Goal: Task Accomplishment & Management: Use online tool/utility

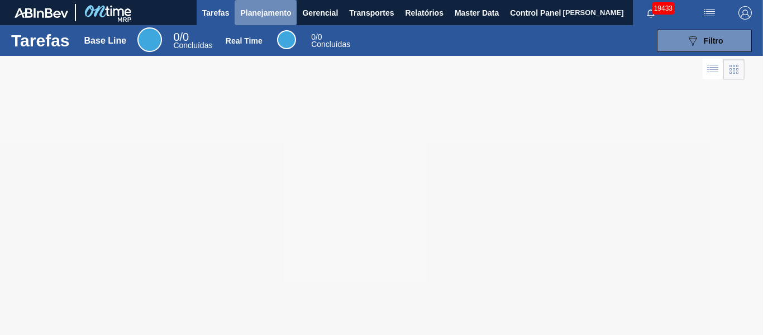
click at [275, 16] on span "Planejamento" at bounding box center [265, 12] width 51 height 13
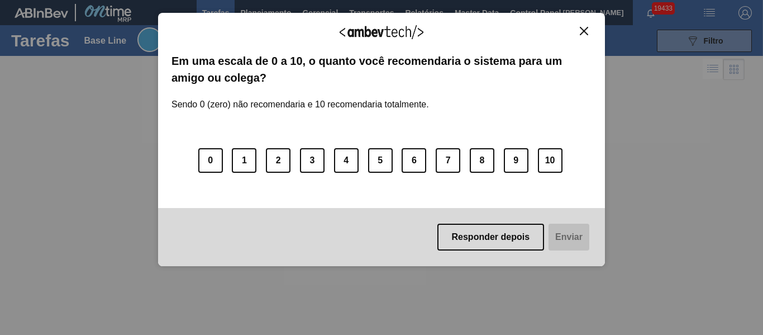
drag, startPoint x: 263, startPoint y: 37, endPoint x: 261, endPoint y: 55, distance: 18.0
click at [261, 0] on body "Tarefas Planejamento Gerencial Transportes Relatórios Master Data Control Panel…" at bounding box center [381, 0] width 763 height 0
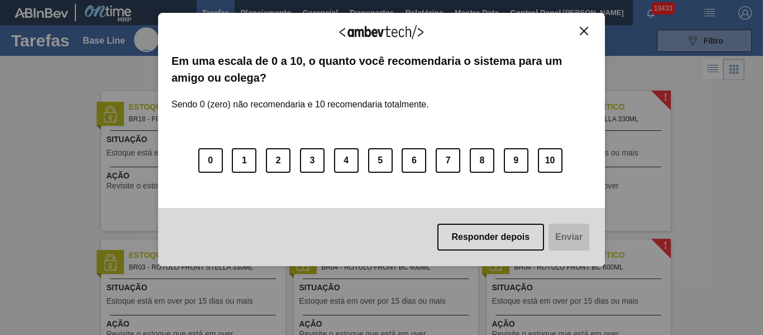
click at [578, 31] on button "Close" at bounding box center [584, 30] width 15 height 9
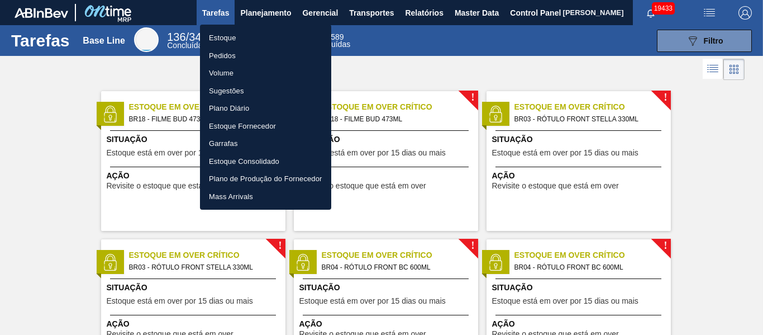
click at [582, 32] on div at bounding box center [381, 167] width 763 height 335
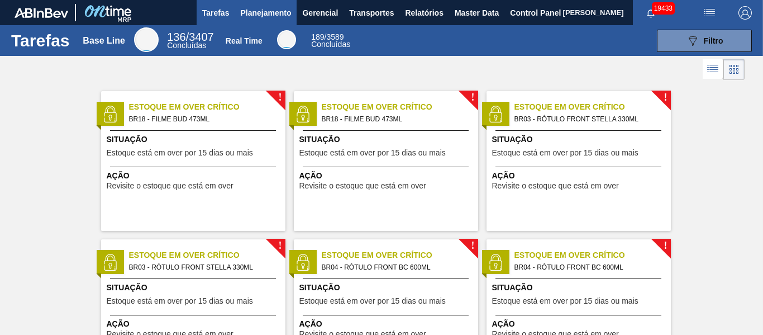
click at [268, 13] on span "Planejamento" at bounding box center [265, 12] width 51 height 13
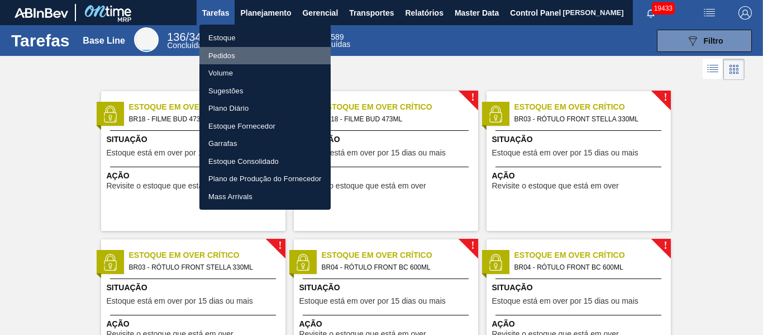
click at [245, 57] on li "Pedidos" at bounding box center [264, 56] width 131 height 18
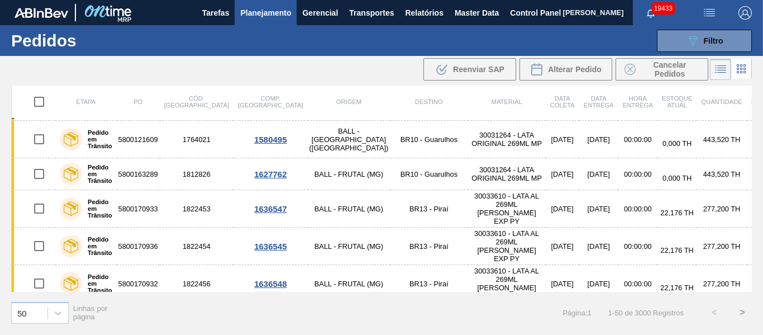
scroll to position [168, 0]
